Goal: Transaction & Acquisition: Subscribe to service/newsletter

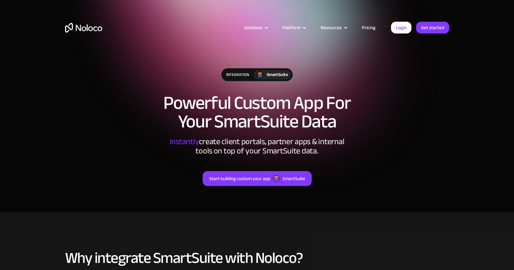
click at [369, 28] on link "Pricing" at bounding box center [368, 28] width 29 height 8
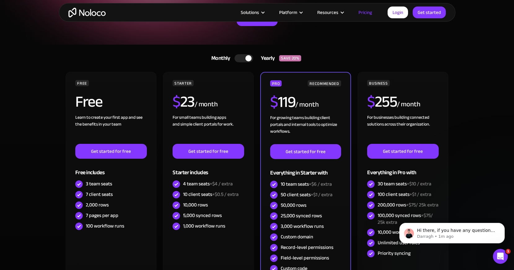
scroll to position [85, 0]
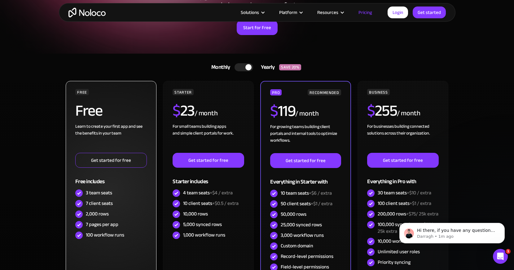
click at [102, 160] on link "Get started for free" at bounding box center [110, 160] width 71 height 15
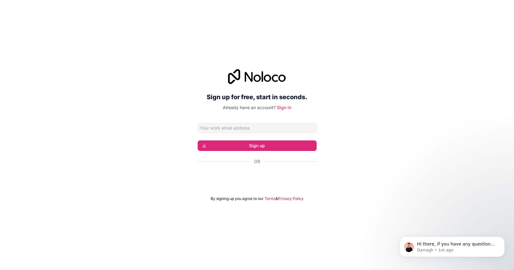
click at [384, 101] on div "Sign up for free, start in seconds. Already have an account? Sign in Sign up Or…" at bounding box center [257, 134] width 514 height 149
click at [249, 179] on div "Sign in with Google. Opens in new tab" at bounding box center [257, 178] width 119 height 14
click at [244, 126] on input "Email address" at bounding box center [257, 128] width 119 height 10
click at [370, 116] on div "Sign up for free, start in seconds. Already have an account? Sign in Sign up Or…" at bounding box center [257, 134] width 514 height 149
click at [254, 178] on div "Sign in with Google. Opens in new tab" at bounding box center [257, 178] width 119 height 14
